Goal: Find specific page/section: Find specific page/section

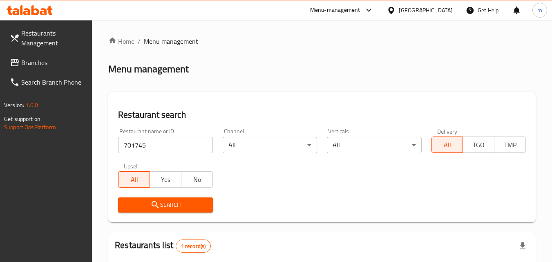
click at [51, 62] on span "Branches" at bounding box center [53, 63] width 65 height 10
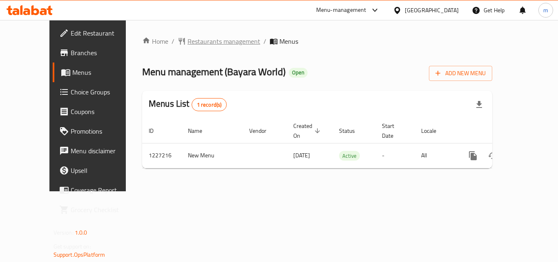
click at [189, 38] on span "Restaurants management" at bounding box center [223, 41] width 73 height 10
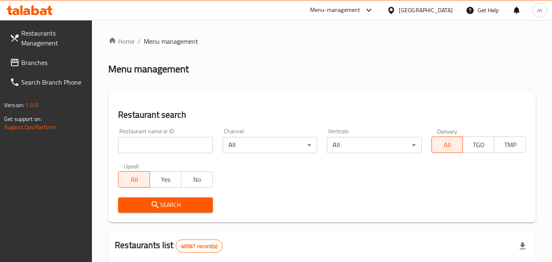
click at [185, 146] on input "search" at bounding box center [165, 145] width 94 height 16
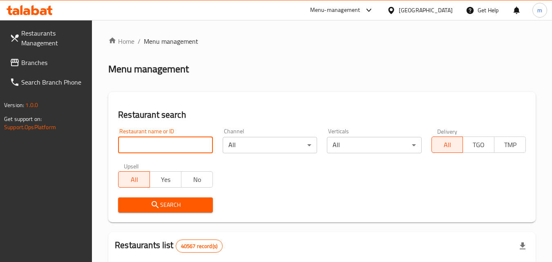
paste input "675951"
type input "675951"
click button "Search" at bounding box center [165, 204] width 94 height 15
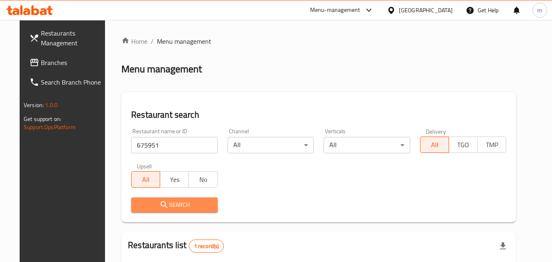
click at [175, 206] on span "Search" at bounding box center [174, 205] width 73 height 10
click at [177, 209] on span "Search" at bounding box center [174, 205] width 73 height 10
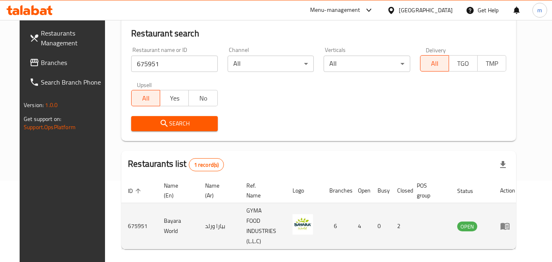
scroll to position [82, 0]
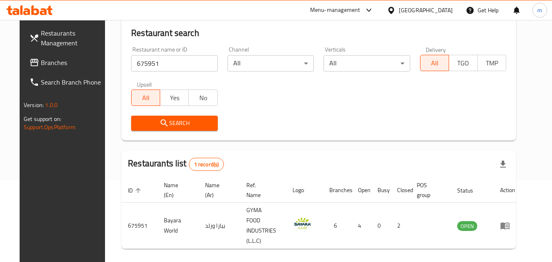
click at [403, 12] on div "[GEOGRAPHIC_DATA]" at bounding box center [425, 10] width 54 height 9
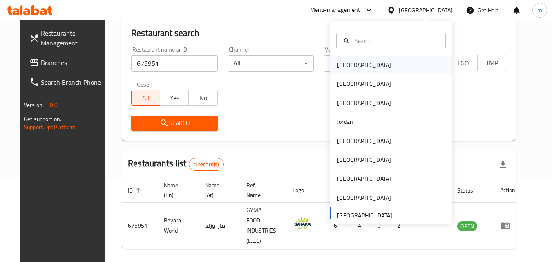
click at [357, 61] on div "[GEOGRAPHIC_DATA]" at bounding box center [390, 65] width 122 height 19
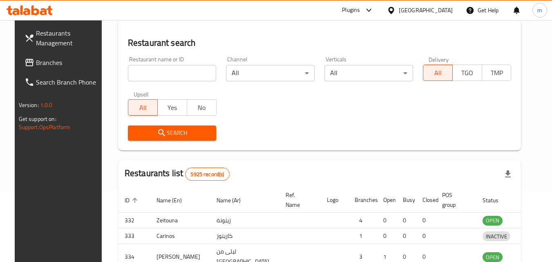
scroll to position [82, 0]
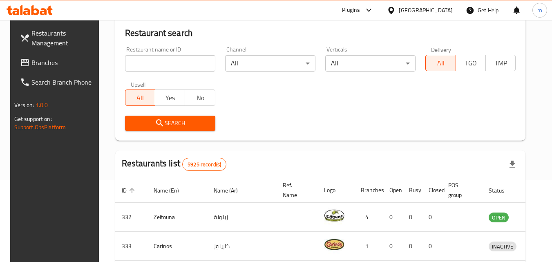
click at [46, 58] on span "Branches" at bounding box center [63, 63] width 65 height 10
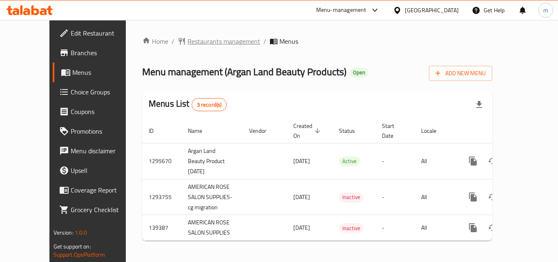
click at [209, 40] on span "Restaurants management" at bounding box center [223, 41] width 73 height 10
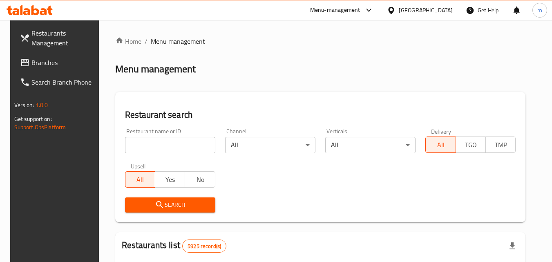
click at [172, 144] on input "search" at bounding box center [170, 145] width 90 height 16
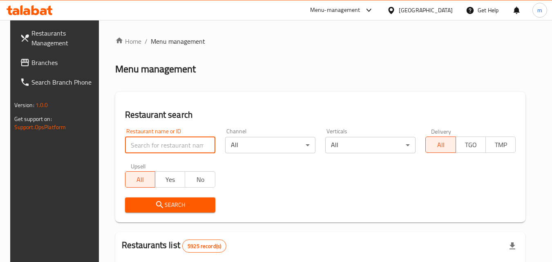
paste input "612007"
type input "612007"
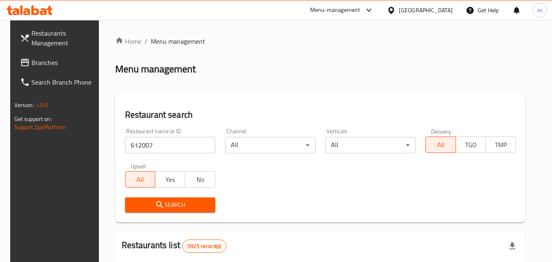
click at [174, 207] on span "Search" at bounding box center [169, 205] width 77 height 10
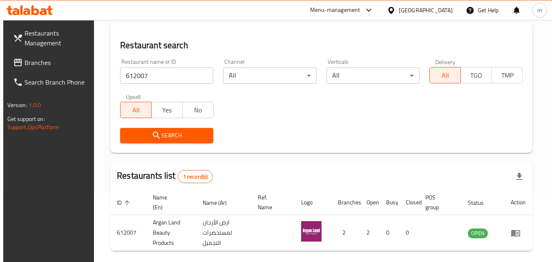
scroll to position [21, 0]
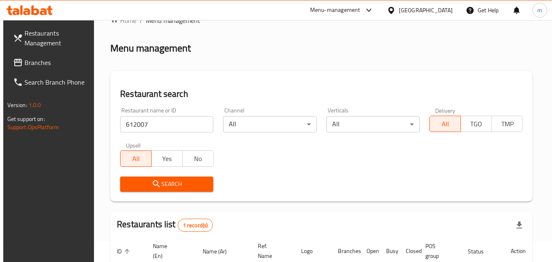
click at [395, 7] on icon at bounding box center [391, 10] width 9 height 9
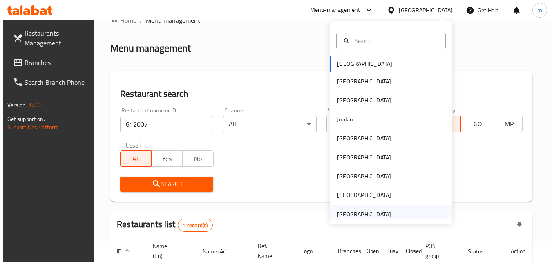
click at [364, 213] on div "United Arab Emirates" at bounding box center [364, 213] width 54 height 9
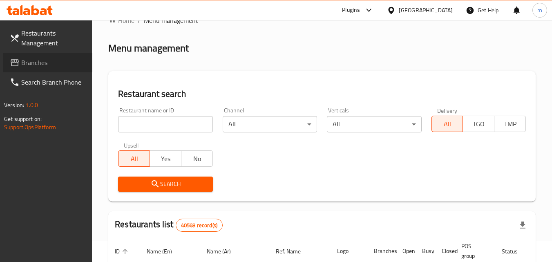
click at [50, 60] on span "Branches" at bounding box center [53, 63] width 65 height 10
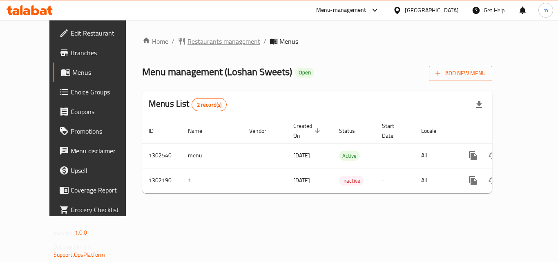
click at [187, 38] on span "Restaurants management" at bounding box center [223, 41] width 73 height 10
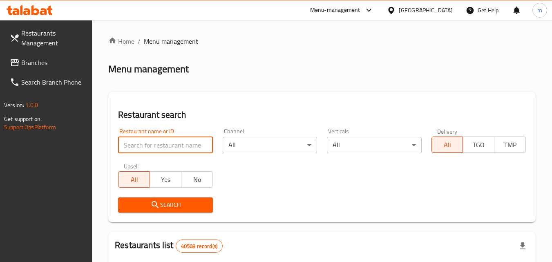
click at [183, 147] on input "search" at bounding box center [165, 145] width 94 height 16
paste input "702327"
type input "702327"
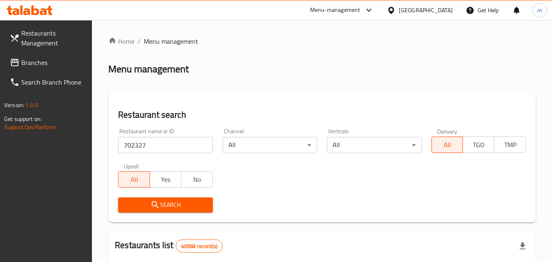
click at [170, 205] on span "Search" at bounding box center [165, 205] width 81 height 10
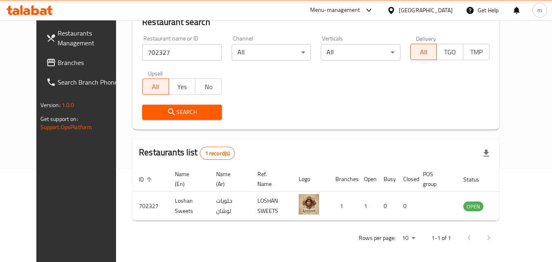
scroll to position [96, 0]
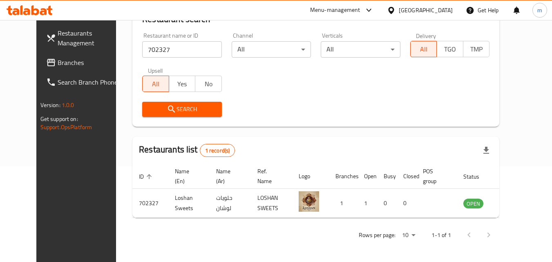
click at [413, 8] on div "[GEOGRAPHIC_DATA]" at bounding box center [425, 10] width 54 height 9
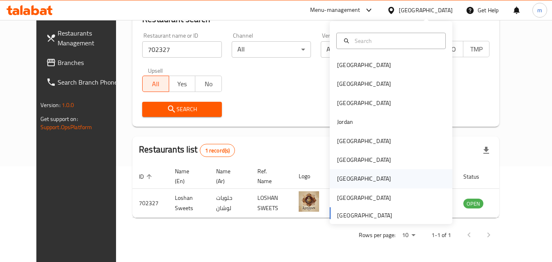
click at [345, 180] on div "[GEOGRAPHIC_DATA]" at bounding box center [363, 178] width 67 height 19
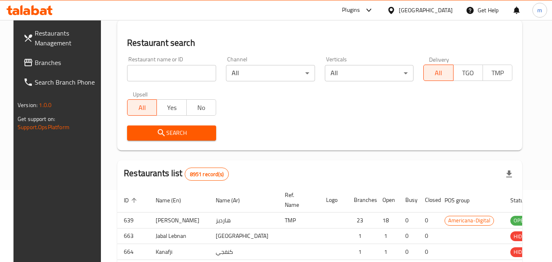
scroll to position [96, 0]
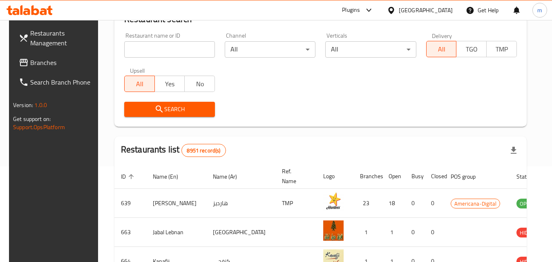
click at [46, 60] on span "Branches" at bounding box center [62, 63] width 65 height 10
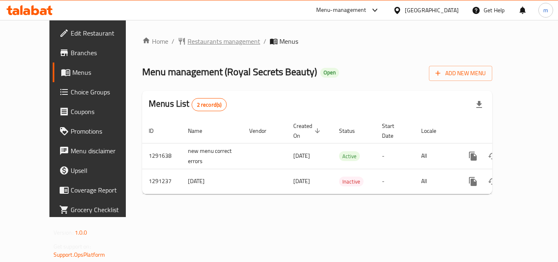
click at [187, 39] on span "Restaurants management" at bounding box center [223, 41] width 73 height 10
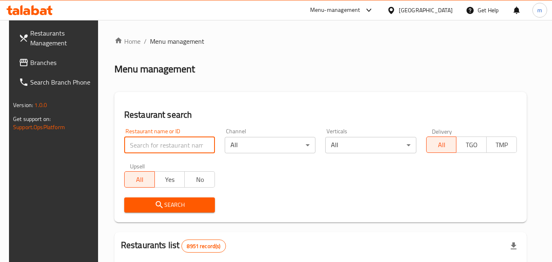
click at [169, 147] on input "search" at bounding box center [169, 145] width 91 height 16
paste input "698502"
type input "698502"
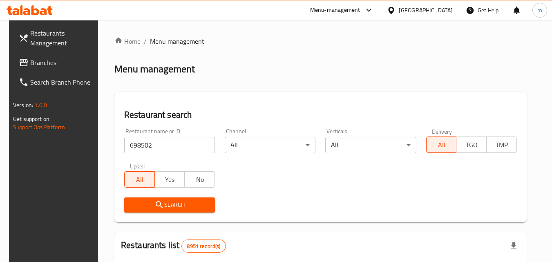
click at [177, 206] on span "Search" at bounding box center [170, 205] width 78 height 10
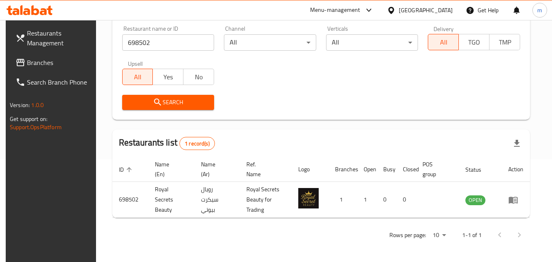
scroll to position [62, 0]
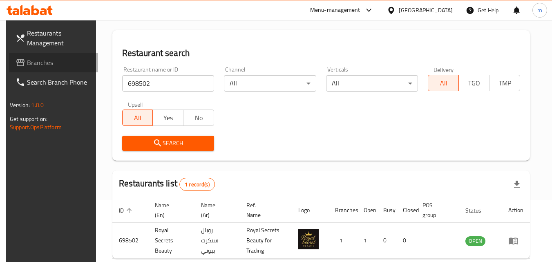
click at [38, 64] on span "Branches" at bounding box center [59, 63] width 65 height 10
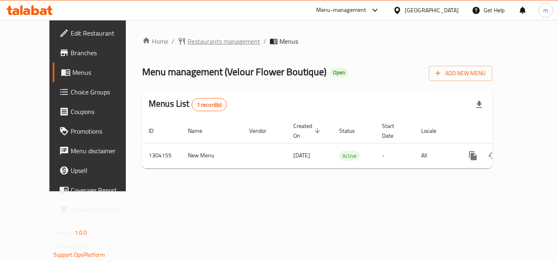
click at [187, 42] on span "Restaurants management" at bounding box center [223, 41] width 73 height 10
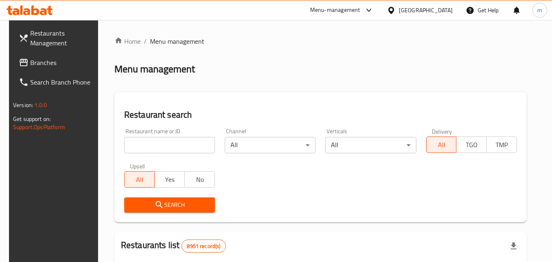
click at [180, 151] on input "search" at bounding box center [169, 145] width 91 height 16
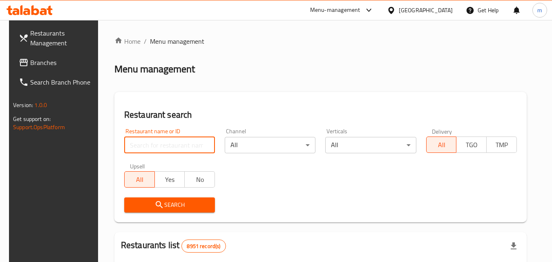
paste input "703085"
type input "703085"
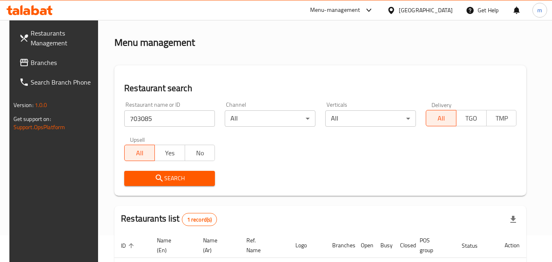
scroll to position [21, 0]
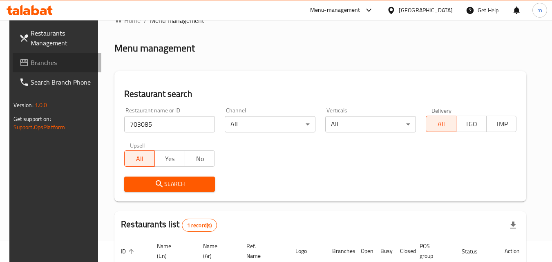
click at [45, 62] on span "Branches" at bounding box center [63, 63] width 65 height 10
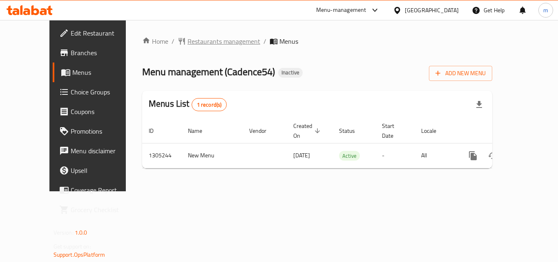
click at [191, 40] on span "Restaurants management" at bounding box center [223, 41] width 73 height 10
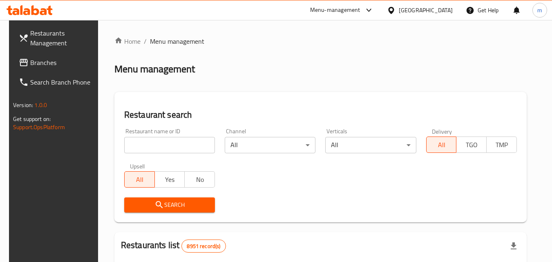
click at [175, 142] on input "search" at bounding box center [169, 145] width 91 height 16
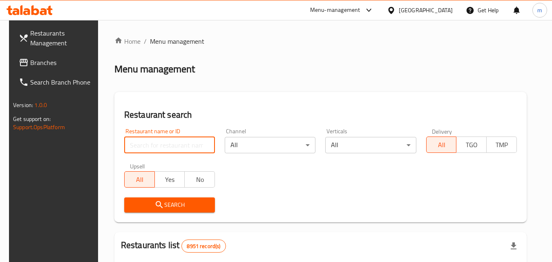
paste input "703487"
type input "703487"
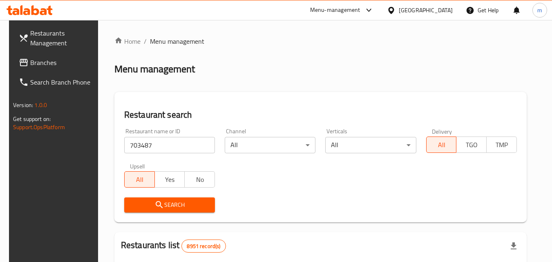
click at [186, 199] on button "Search" at bounding box center [169, 204] width 91 height 15
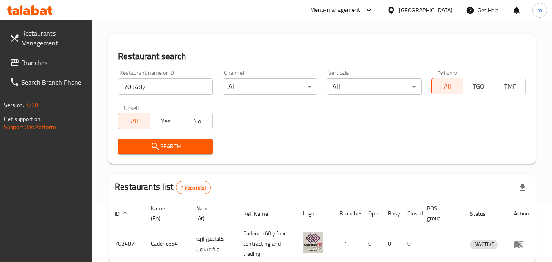
scroll to position [21, 0]
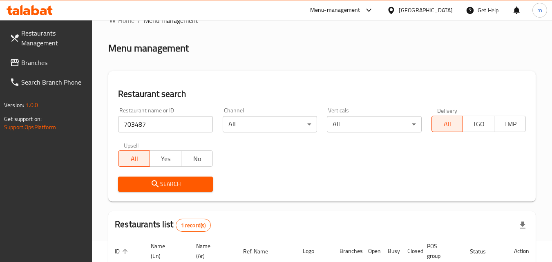
click at [53, 58] on span "Branches" at bounding box center [53, 63] width 65 height 10
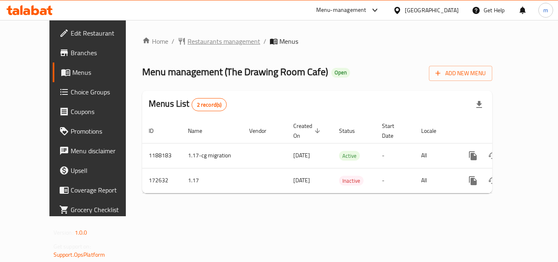
click at [187, 42] on span "Restaurants management" at bounding box center [223, 41] width 73 height 10
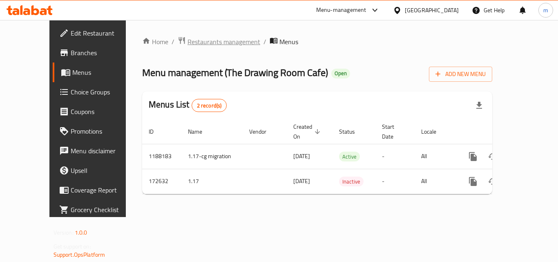
click at [187, 40] on span "Restaurants management" at bounding box center [223, 42] width 73 height 10
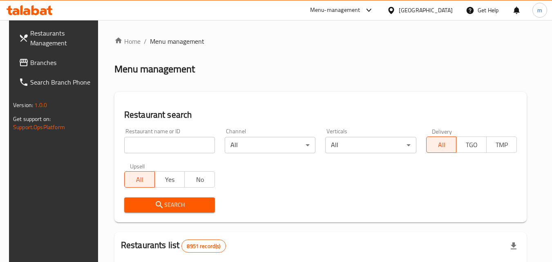
click at [176, 153] on input "search" at bounding box center [169, 145] width 91 height 16
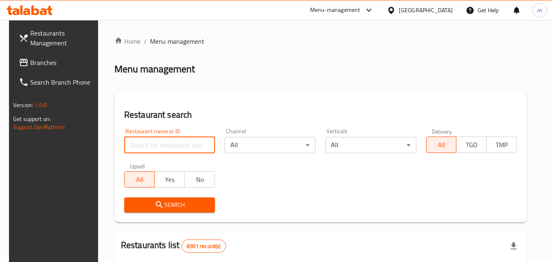
paste input "617089"
type input "617089"
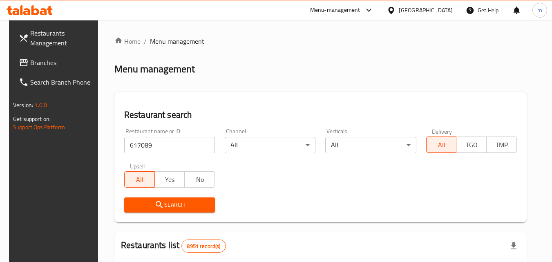
click at [185, 205] on span "Search" at bounding box center [170, 205] width 78 height 10
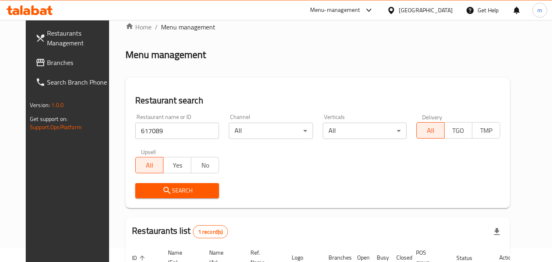
scroll to position [14, 0]
click at [442, 6] on div "[GEOGRAPHIC_DATA]" at bounding box center [425, 10] width 54 height 9
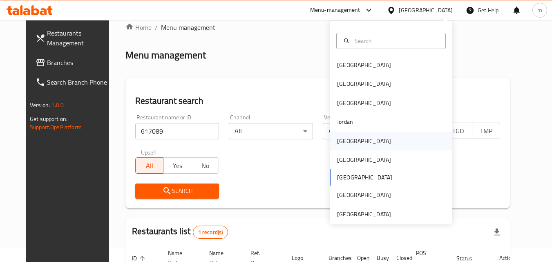
click at [362, 143] on div "[GEOGRAPHIC_DATA]" at bounding box center [390, 140] width 122 height 19
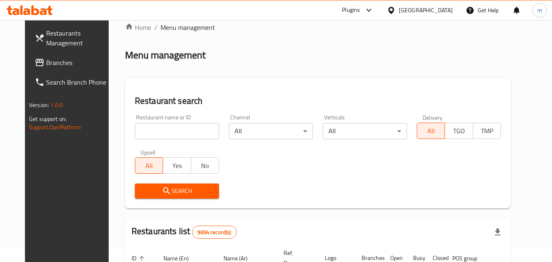
click at [46, 64] on span "Branches" at bounding box center [78, 63] width 65 height 10
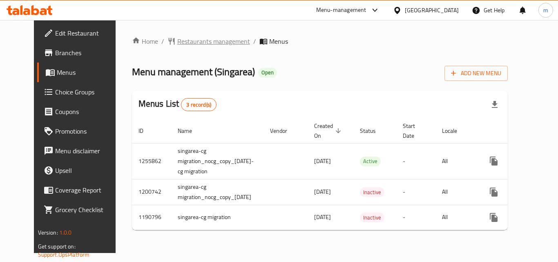
click at [177, 42] on span "Restaurants management" at bounding box center [213, 41] width 73 height 10
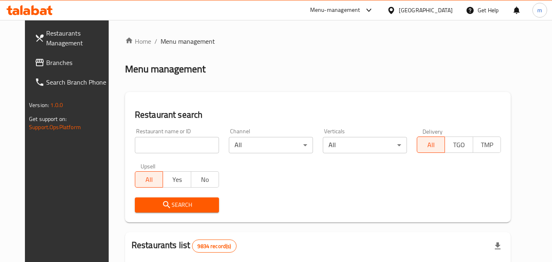
click at [184, 149] on input "search" at bounding box center [177, 145] width 84 height 16
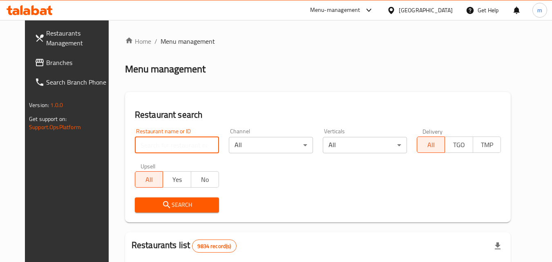
paste input "623221"
type input "623221"
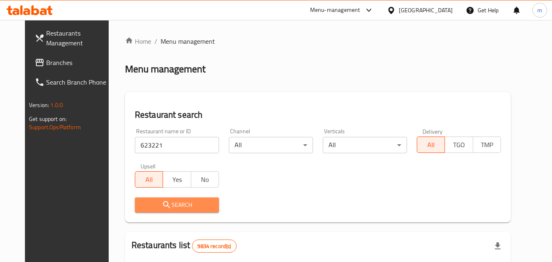
click at [183, 208] on span "Search" at bounding box center [176, 205] width 71 height 10
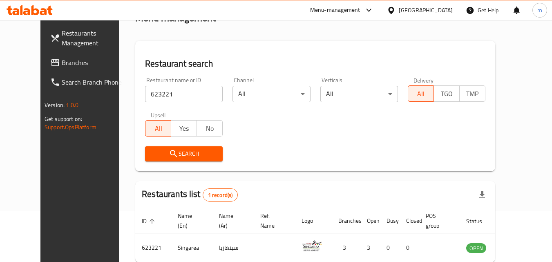
scroll to position [14, 0]
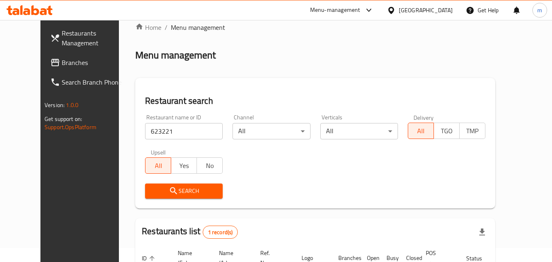
click at [440, 11] on div "[GEOGRAPHIC_DATA]" at bounding box center [425, 10] width 54 height 9
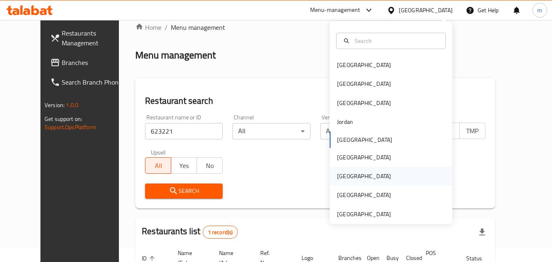
click at [346, 173] on div "[GEOGRAPHIC_DATA]" at bounding box center [363, 176] width 67 height 19
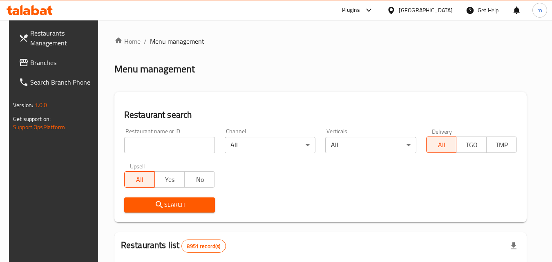
click at [42, 65] on span "Branches" at bounding box center [62, 63] width 65 height 10
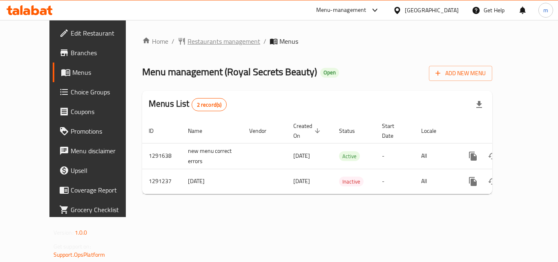
click at [196, 38] on span "Restaurants management" at bounding box center [223, 41] width 73 height 10
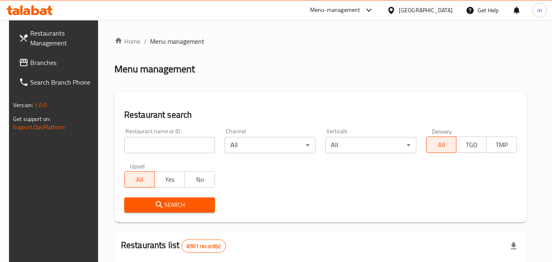
click at [167, 147] on input "search" at bounding box center [169, 145] width 91 height 16
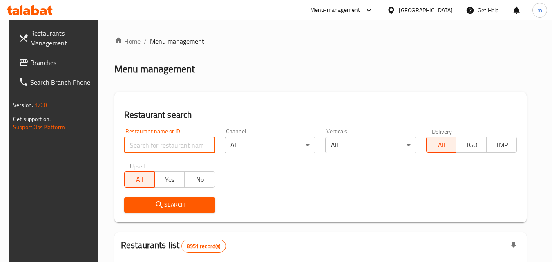
paste input "698502"
type input "698502"
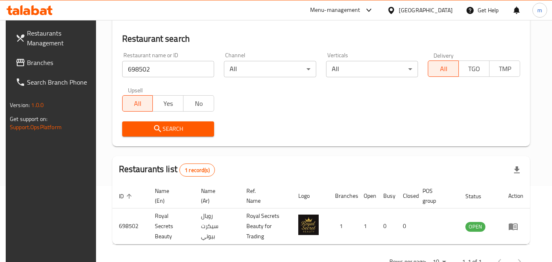
scroll to position [62, 0]
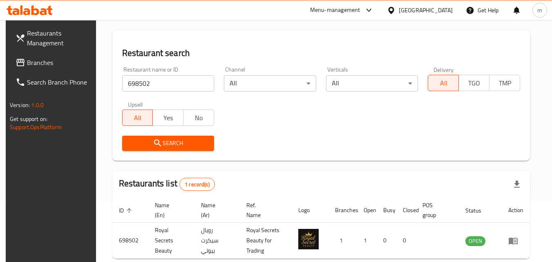
click at [440, 7] on div "Qatar" at bounding box center [425, 10] width 54 height 9
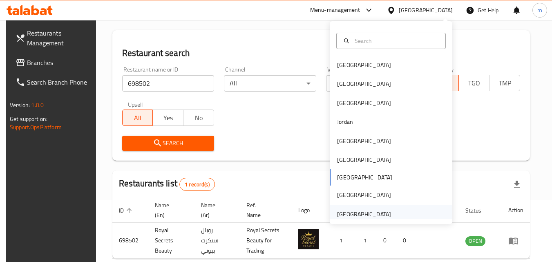
click at [358, 211] on div "[GEOGRAPHIC_DATA]" at bounding box center [364, 213] width 54 height 9
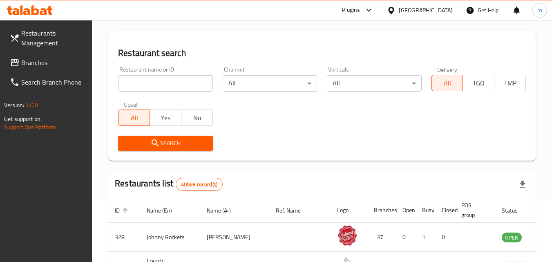
click at [39, 61] on span "Branches" at bounding box center [53, 63] width 65 height 10
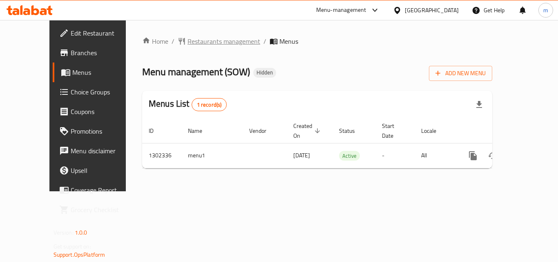
click at [187, 45] on span "Restaurants management" at bounding box center [223, 41] width 73 height 10
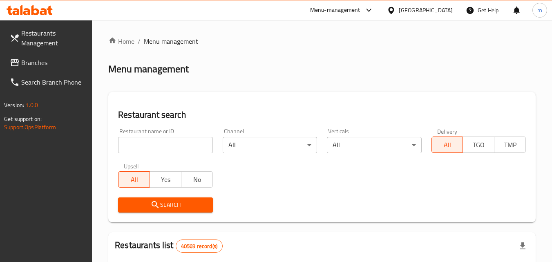
click at [175, 153] on div "Restaurant name or ID Restaurant name or ID" at bounding box center [165, 140] width 104 height 35
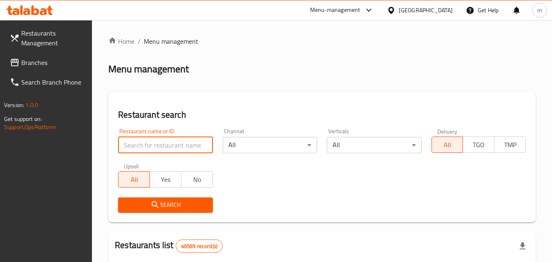
click at [178, 141] on input "search" at bounding box center [165, 145] width 94 height 16
paste input "702335"
type input "702335"
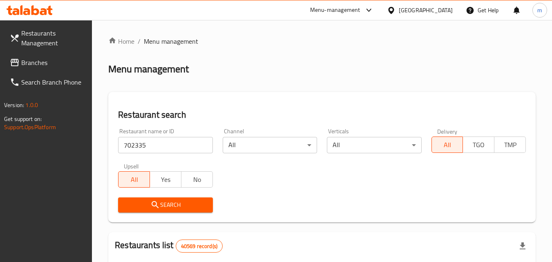
click at [183, 203] on span "Search" at bounding box center [165, 205] width 81 height 10
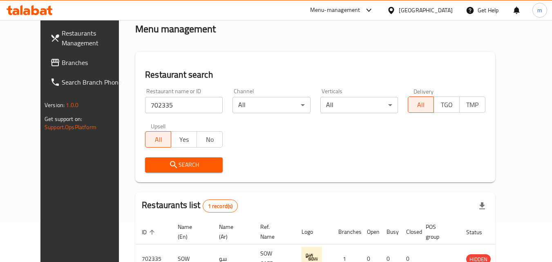
scroll to position [96, 0]
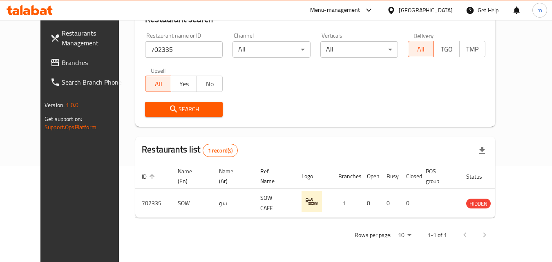
click at [415, 10] on div "[GEOGRAPHIC_DATA]" at bounding box center [425, 10] width 54 height 9
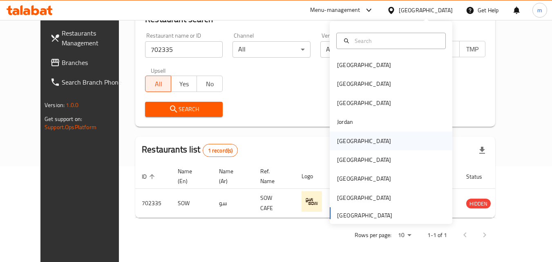
click at [350, 142] on div "[GEOGRAPHIC_DATA]" at bounding box center [363, 140] width 67 height 19
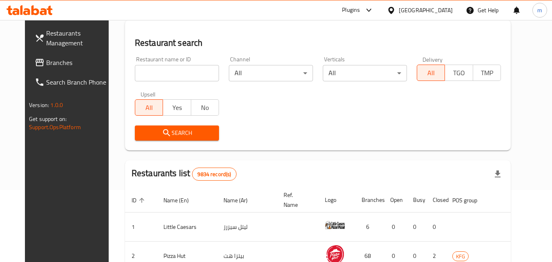
scroll to position [96, 0]
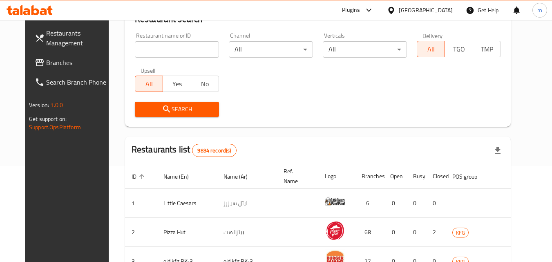
click at [46, 58] on span "Branches" at bounding box center [78, 63] width 65 height 10
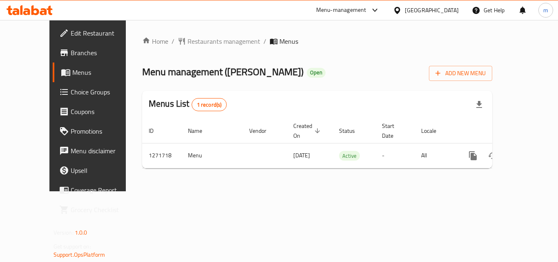
click at [202, 34] on div "Home / Restaurants management / Menus Menu management ( [PERSON_NAME] ) Open Ad…" at bounding box center [317, 105] width 383 height 171
click at [202, 41] on span "Restaurants management" at bounding box center [223, 41] width 73 height 10
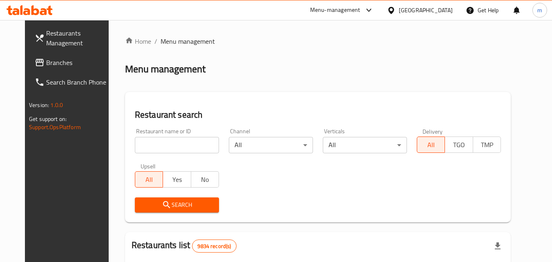
click at [179, 145] on input "search" at bounding box center [177, 145] width 84 height 16
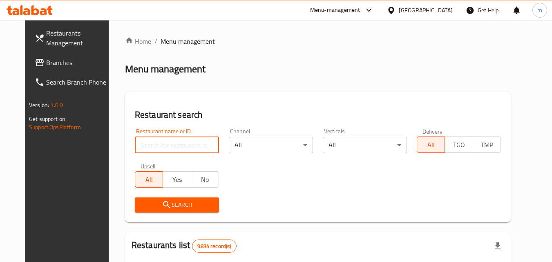
paste input "689876"
type input "689876"
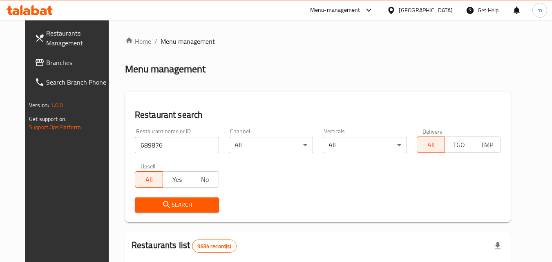
click at [185, 206] on span "Search" at bounding box center [176, 205] width 71 height 10
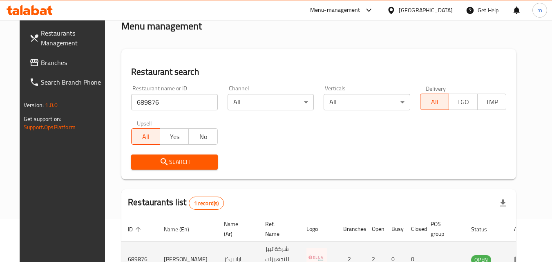
scroll to position [102, 0]
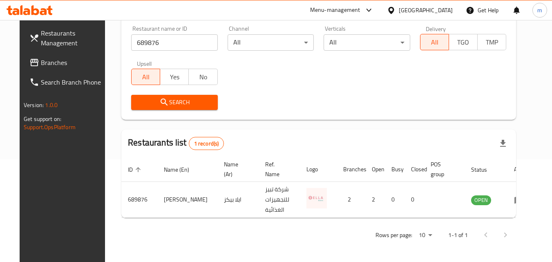
click at [398, 10] on div at bounding box center [393, 10] width 12 height 9
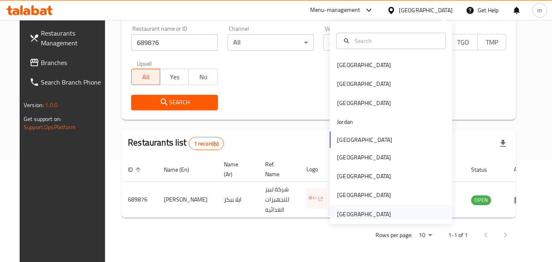
click at [368, 209] on div "[GEOGRAPHIC_DATA]" at bounding box center [364, 213] width 54 height 9
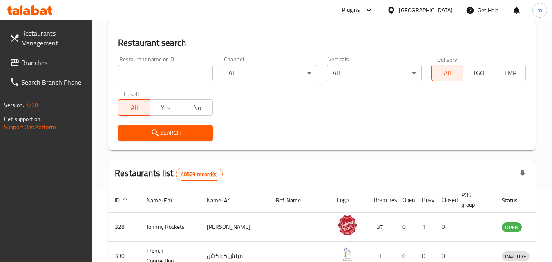
scroll to position [102, 0]
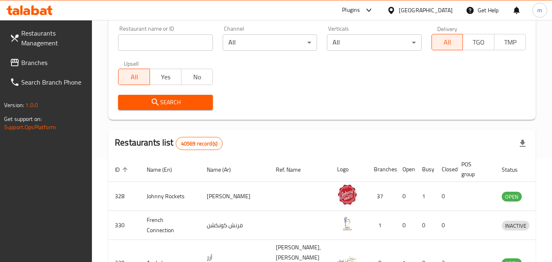
click at [38, 63] on span "Branches" at bounding box center [53, 63] width 65 height 10
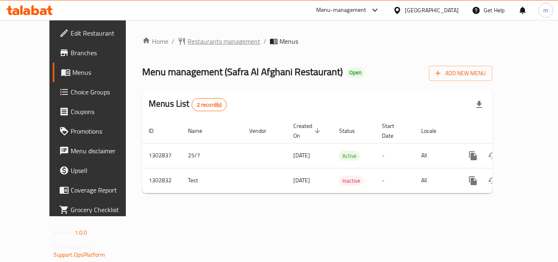
click at [210, 45] on span "Restaurants management" at bounding box center [223, 41] width 73 height 10
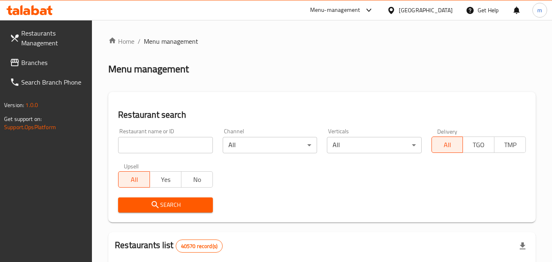
click at [185, 144] on input "search" at bounding box center [165, 145] width 94 height 16
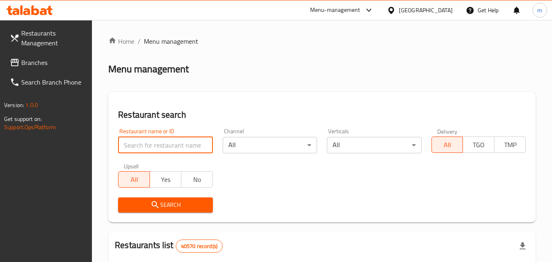
paste input "702564"
type input "702564"
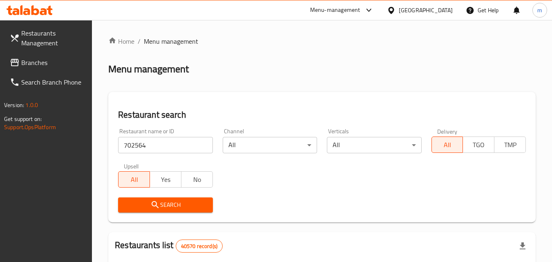
click at [171, 207] on span "Search" at bounding box center [165, 205] width 81 height 10
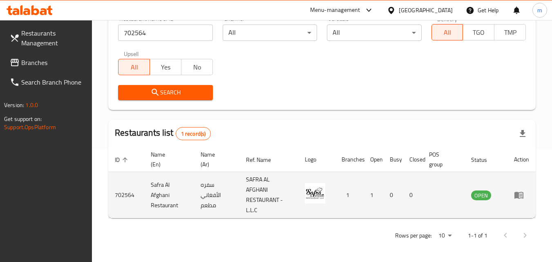
scroll to position [113, 0]
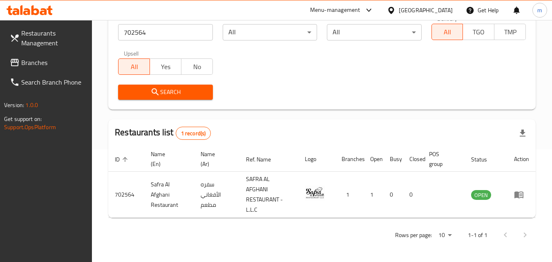
click at [50, 60] on span "Branches" at bounding box center [53, 63] width 65 height 10
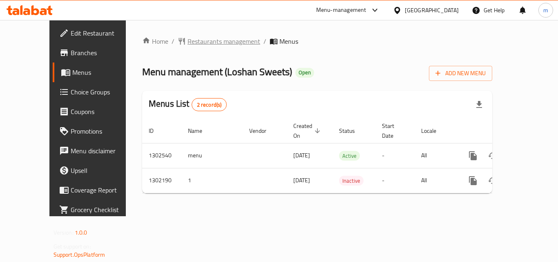
click at [187, 41] on span "Restaurants management" at bounding box center [223, 41] width 73 height 10
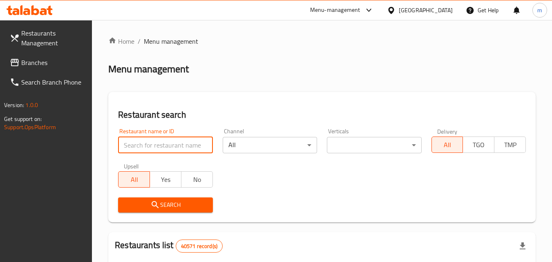
click at [169, 141] on input "search" at bounding box center [165, 145] width 94 height 16
paste input "702327"
type input "702327"
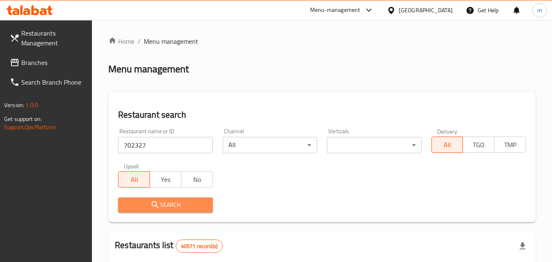
click at [168, 204] on span "Search" at bounding box center [165, 205] width 81 height 10
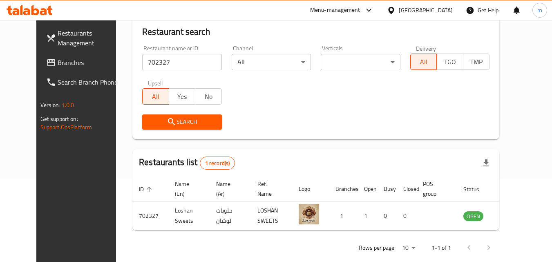
scroll to position [96, 0]
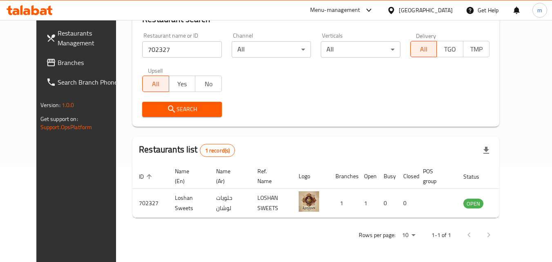
click at [409, 9] on div "[GEOGRAPHIC_DATA]" at bounding box center [425, 10] width 54 height 9
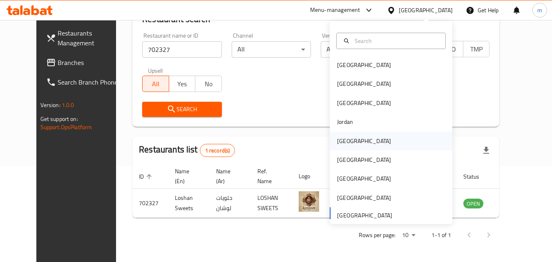
click at [350, 146] on div "Kuwait" at bounding box center [363, 140] width 67 height 19
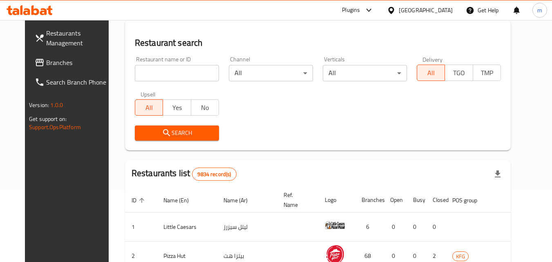
scroll to position [96, 0]
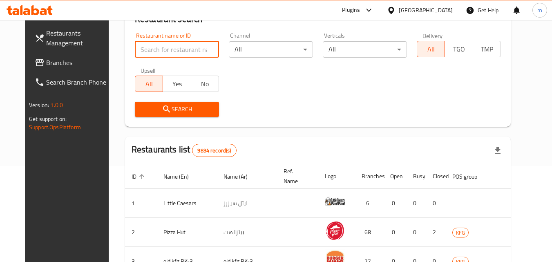
click at [187, 56] on input "search" at bounding box center [177, 49] width 84 height 16
paste input "677259"
type input "677259"
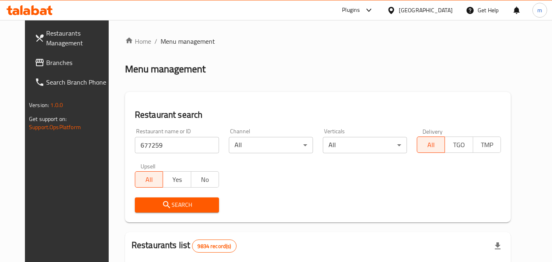
scroll to position [41, 0]
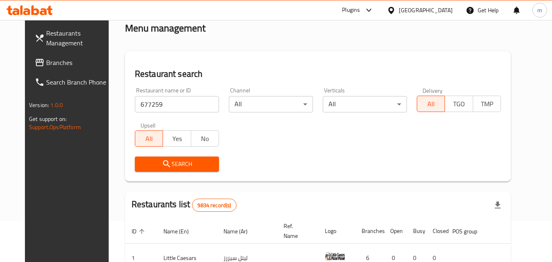
click at [188, 164] on span "Search" at bounding box center [176, 164] width 71 height 10
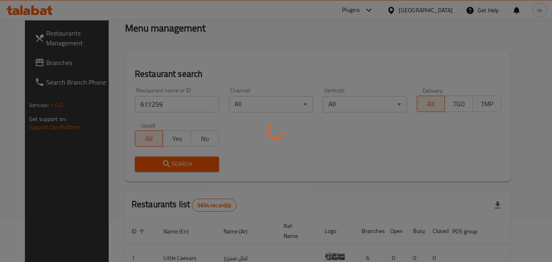
click at [188, 164] on div at bounding box center [276, 131] width 552 height 262
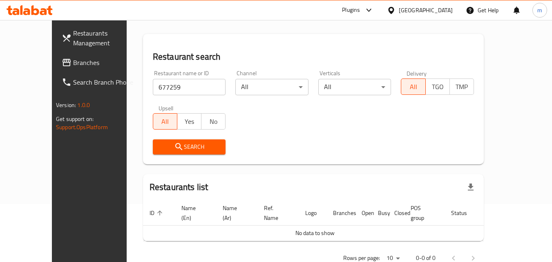
scroll to position [72, 0]
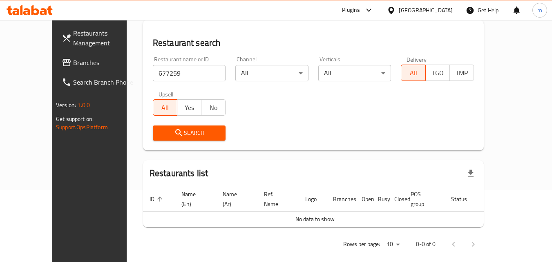
click at [73, 60] on span "Branches" at bounding box center [105, 63] width 65 height 10
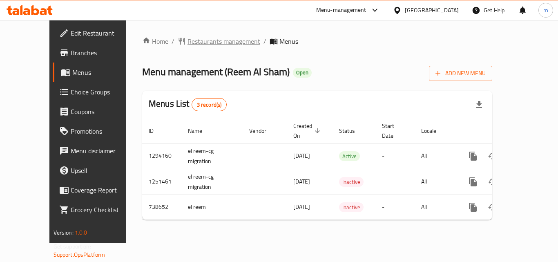
click at [187, 41] on span "Restaurants management" at bounding box center [223, 41] width 73 height 10
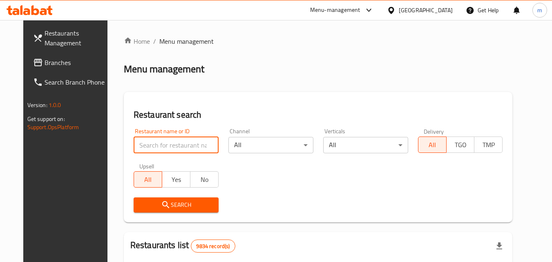
click at [166, 145] on input "search" at bounding box center [175, 145] width 85 height 16
paste input "647644"
type input "647644"
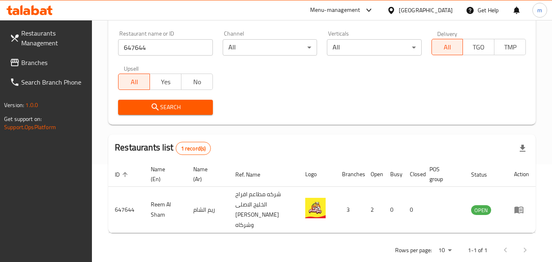
scroll to position [113, 0]
